Goal: Navigation & Orientation: Find specific page/section

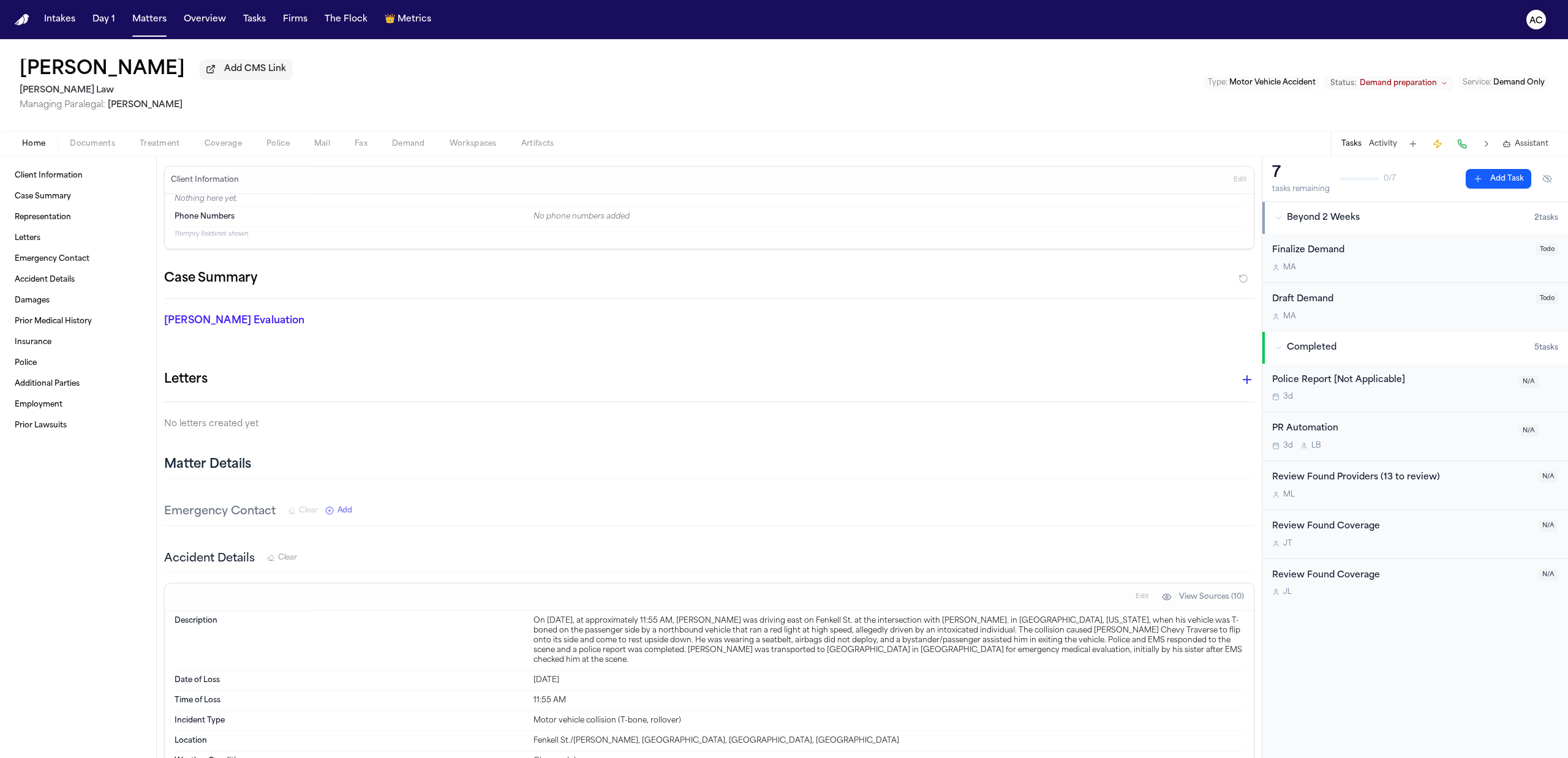
click at [863, 22] on text "AC" at bounding box center [1536, 21] width 14 height 9
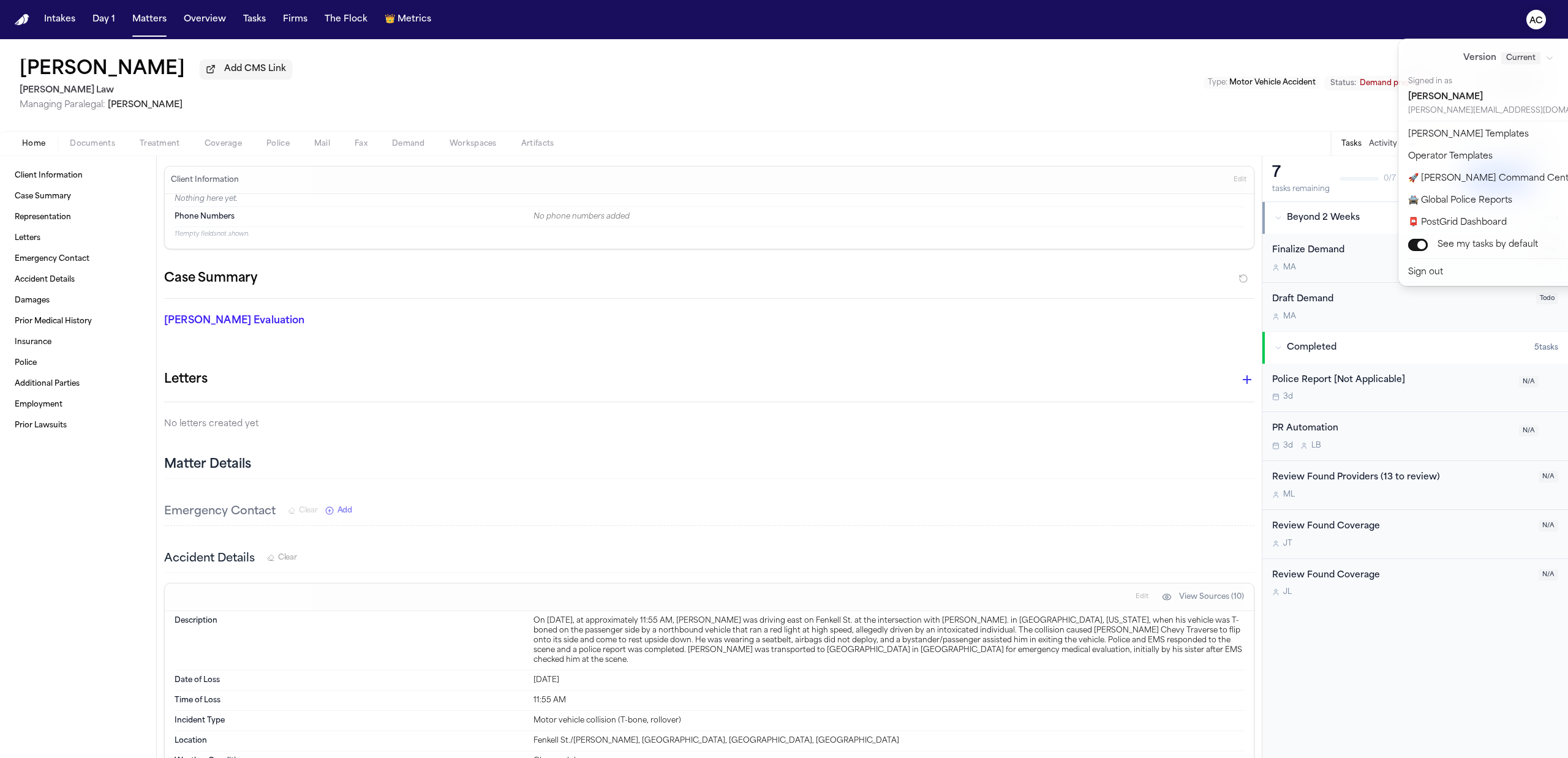
click at [863, 64] on div "Intakes Day 1 Matters Overview Tasks Firms The Flock 👑 Metrics AC Larry Davis A…" at bounding box center [784, 379] width 1568 height 758
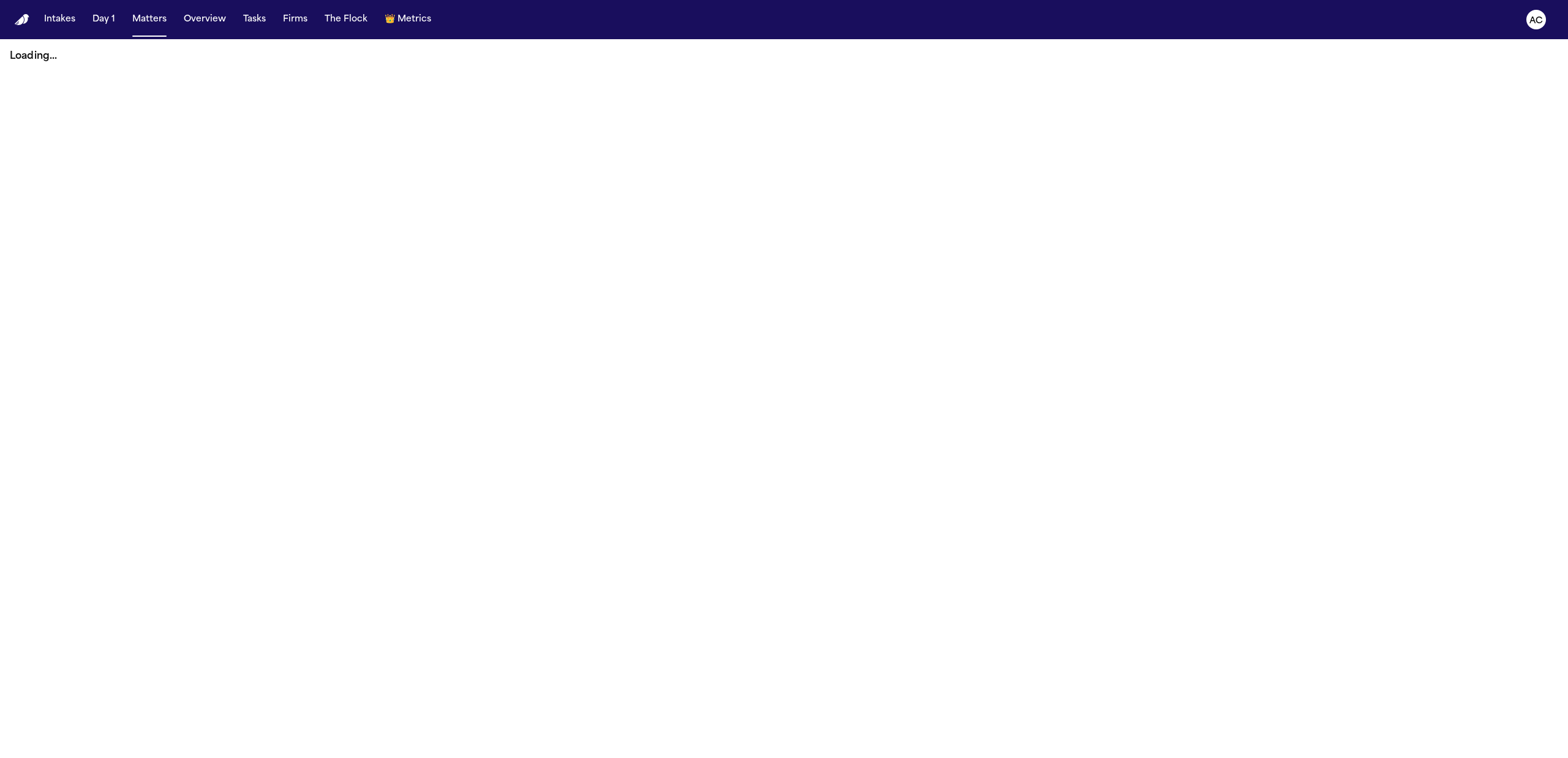
click at [255, 16] on button "Tasks" at bounding box center [254, 20] width 32 height 22
click at [260, 24] on button "Tasks" at bounding box center [254, 20] width 32 height 22
click at [255, 20] on button "Tasks" at bounding box center [254, 20] width 32 height 22
